Goal: Find specific page/section: Find specific page/section

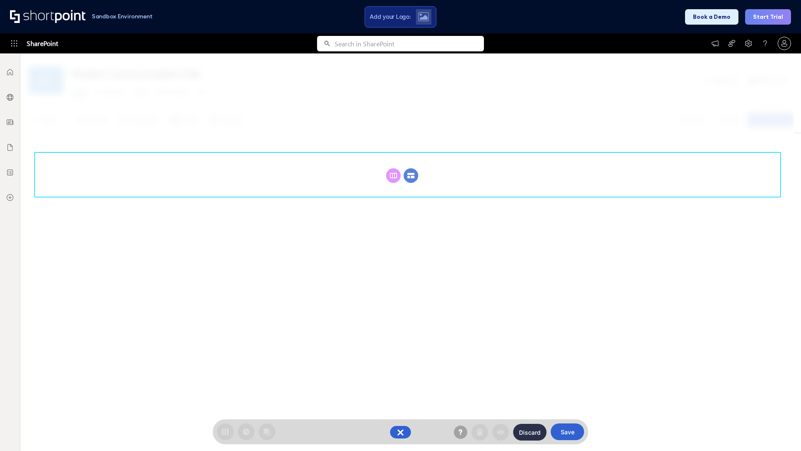
click at [411, 175] on circle at bounding box center [411, 175] width 15 height 15
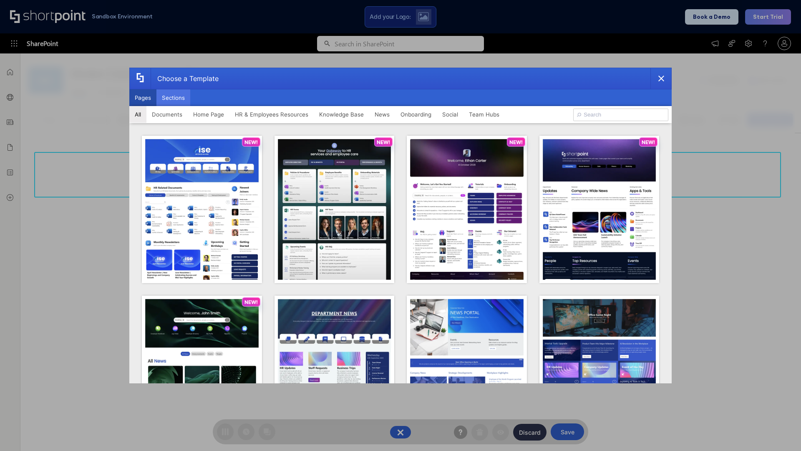
click at [173, 98] on button "Sections" at bounding box center [174, 97] width 34 height 17
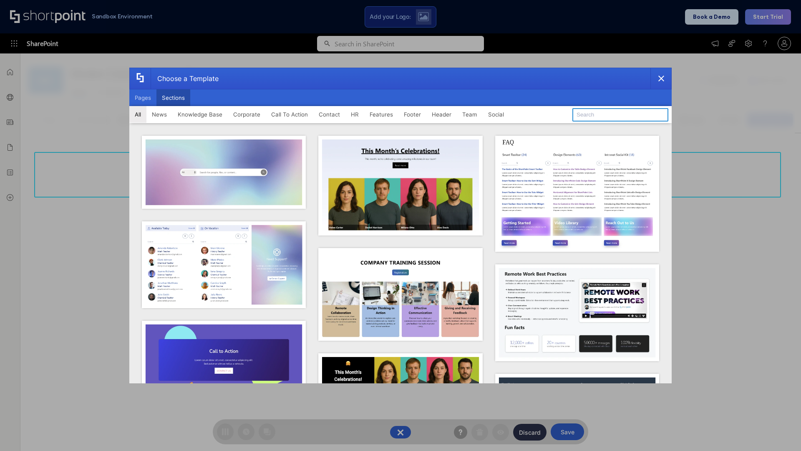
type input "Team News"
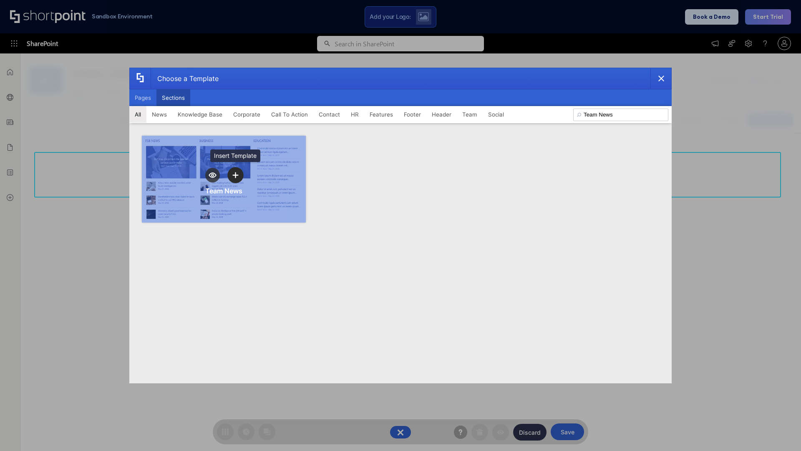
click at [235, 175] on icon "template selector" at bounding box center [235, 175] width 6 height 6
